Goal: Information Seeking & Learning: Learn about a topic

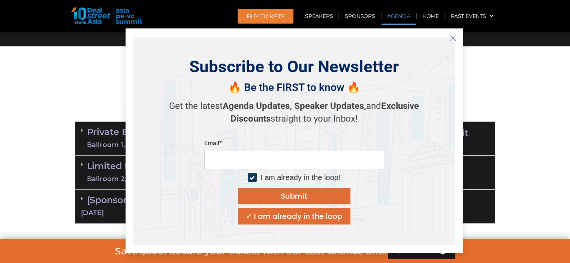
scroll to position [412, 0]
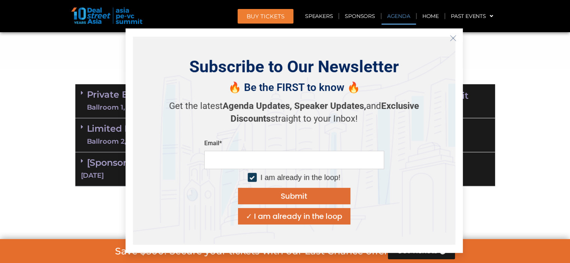
click at [452, 36] on icon "Close" at bounding box center [452, 38] width 7 height 7
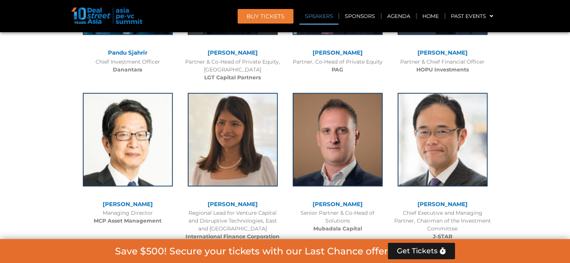
scroll to position [5, 0]
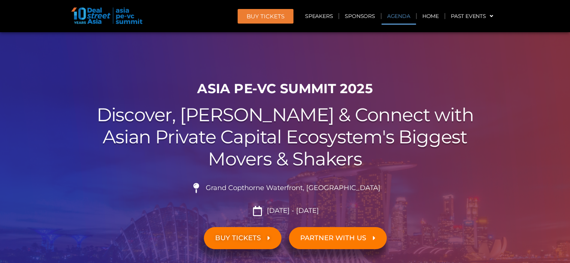
click at [393, 16] on link "Agenda" at bounding box center [398, 15] width 34 height 17
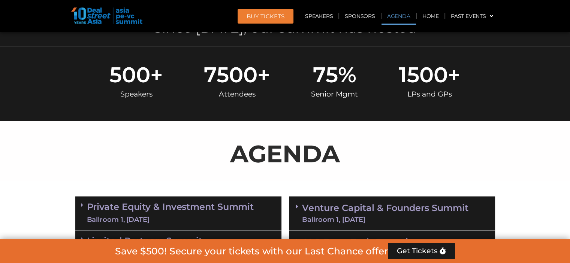
scroll to position [374, 0]
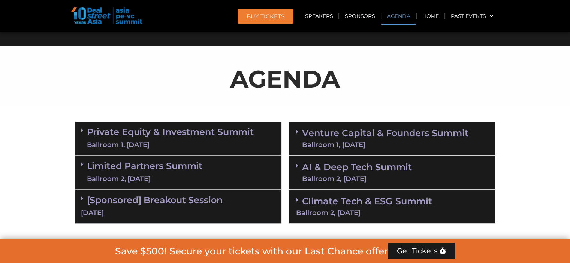
click at [158, 133] on link "Private Equity & Investment Summit Ballroom 1, [DATE]" at bounding box center [170, 138] width 167 height 22
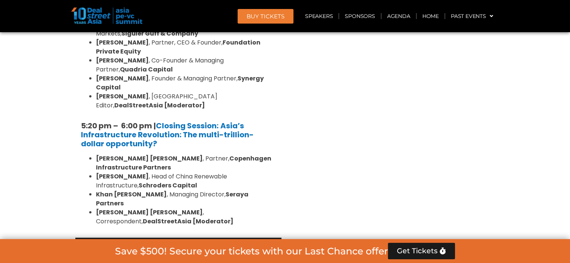
scroll to position [1427, 0]
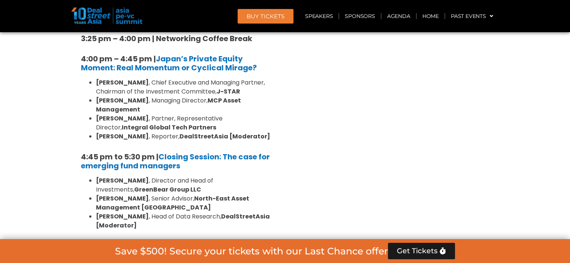
scroll to position [2289, 0]
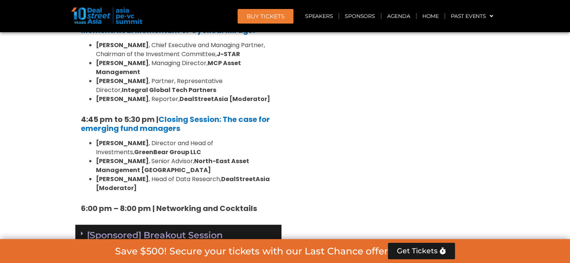
click at [181, 230] on link "[Sponsored] Breakout Session [DATE]" at bounding box center [178, 241] width 195 height 23
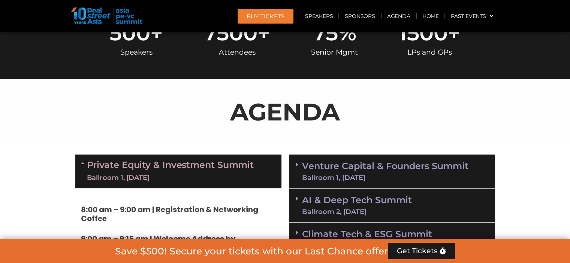
scroll to position [416, 0]
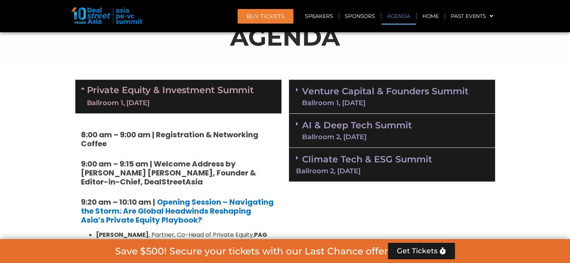
click at [348, 93] on link "Venture Capital & Founders​ Summit Ballroom 1, [DATE]" at bounding box center [385, 96] width 166 height 19
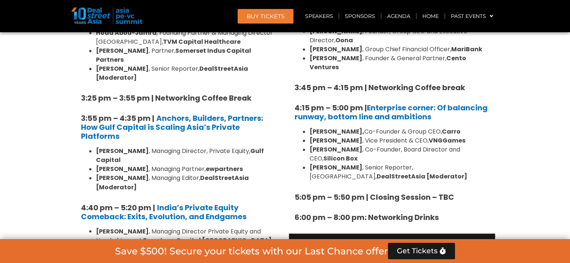
scroll to position [1353, 0]
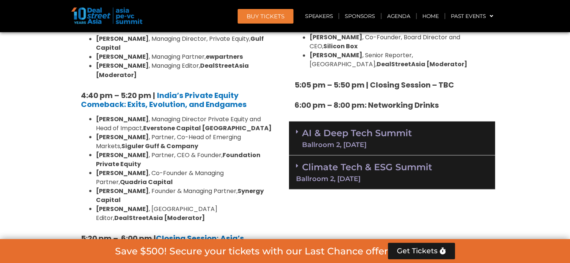
click at [339, 141] on div "Ballroom 2, [DATE]" at bounding box center [357, 144] width 110 height 7
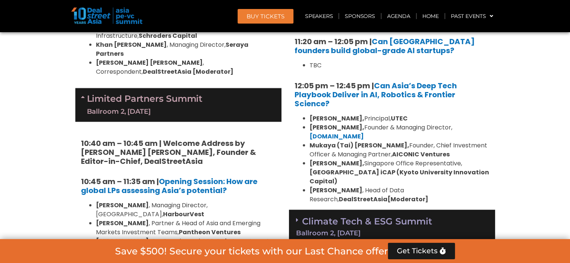
scroll to position [1727, 0]
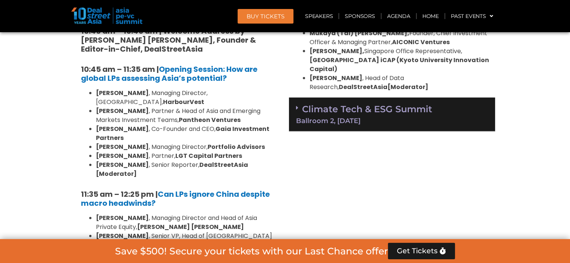
click at [342, 118] on div "Ballroom 2, [DATE]" at bounding box center [392, 121] width 192 height 7
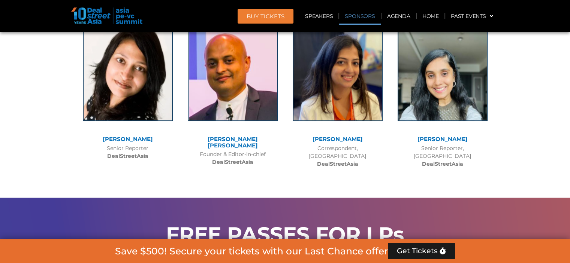
scroll to position [10132, 0]
